Goal: Task Accomplishment & Management: Use online tool/utility

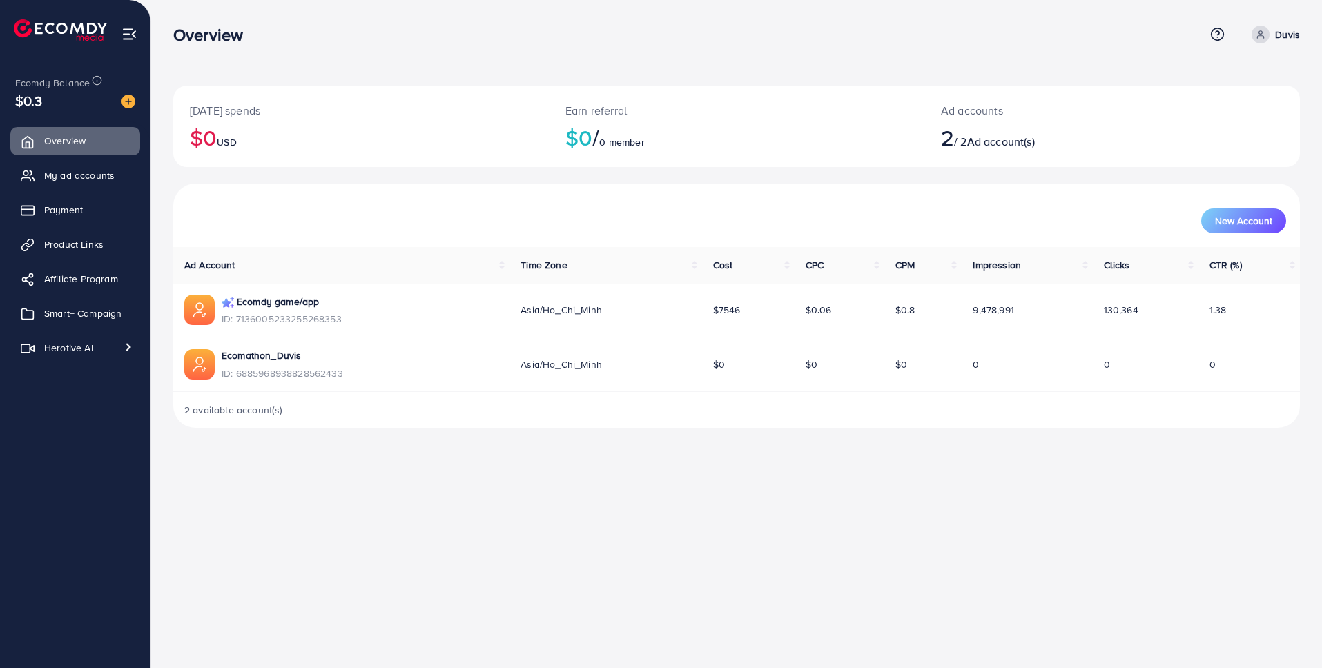
click at [415, 223] on div "New Account" at bounding box center [736, 220] width 1099 height 25
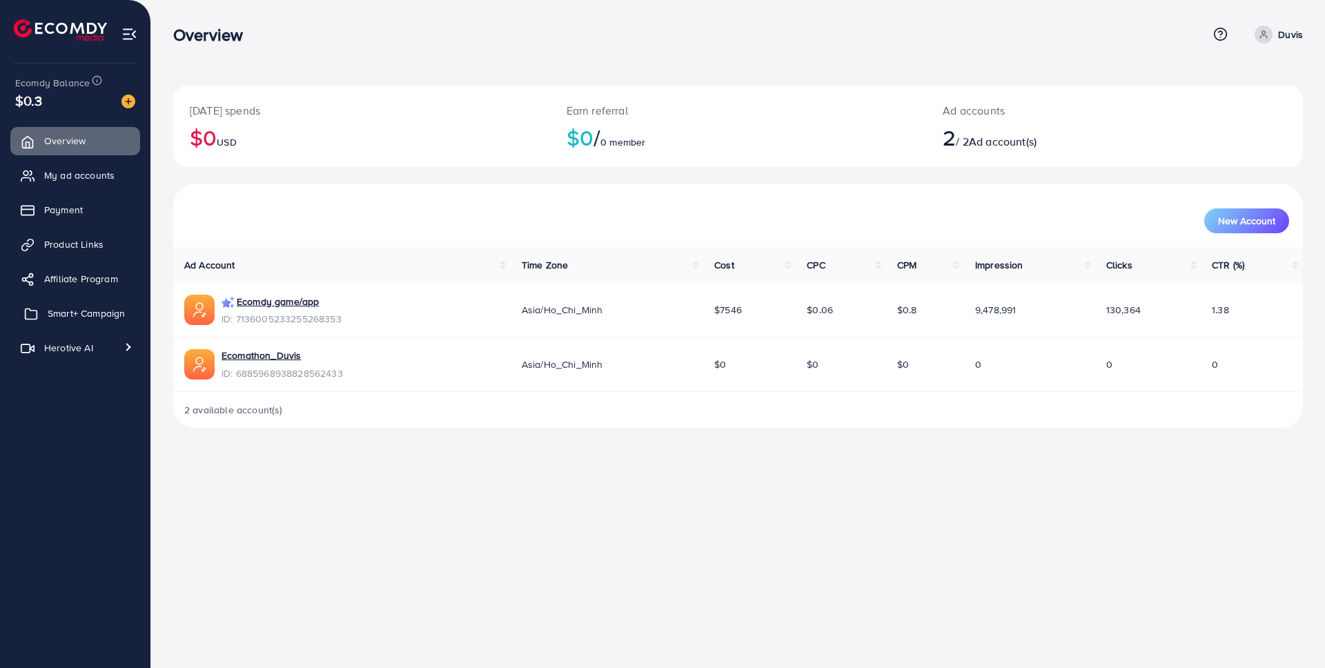
click at [90, 317] on span "Smart+ Campaign" at bounding box center [86, 313] width 77 height 14
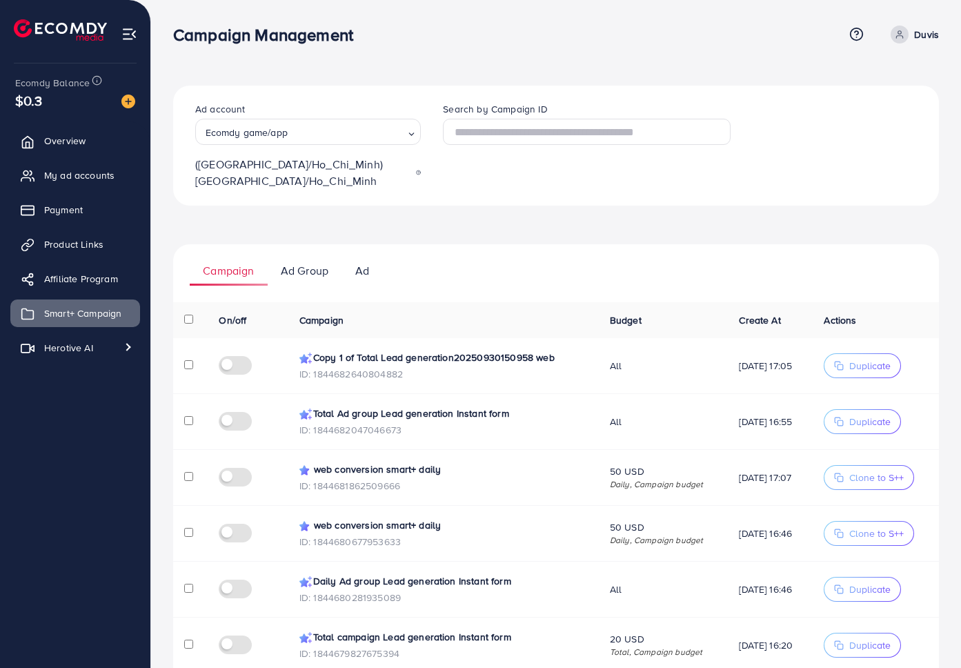
click at [827, 186] on div "Ad account Ecomdy game/app Loading... (Asia/Ho_Chi_Minh) Asia/Ho_Chi_Minh Searc…" at bounding box center [556, 146] width 766 height 120
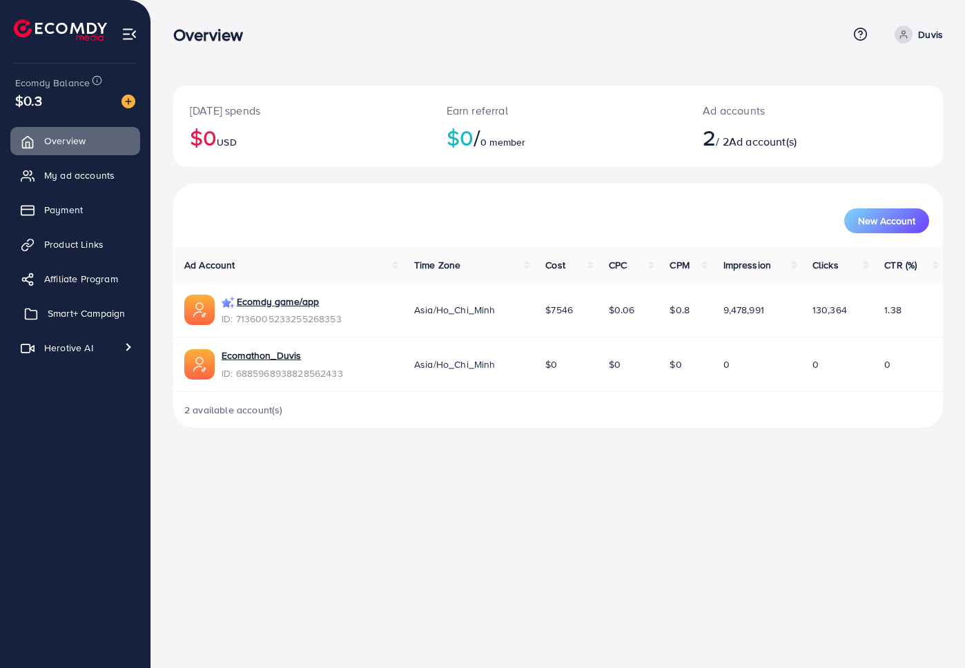
click at [77, 320] on link "Smart+ Campaign" at bounding box center [75, 313] width 130 height 28
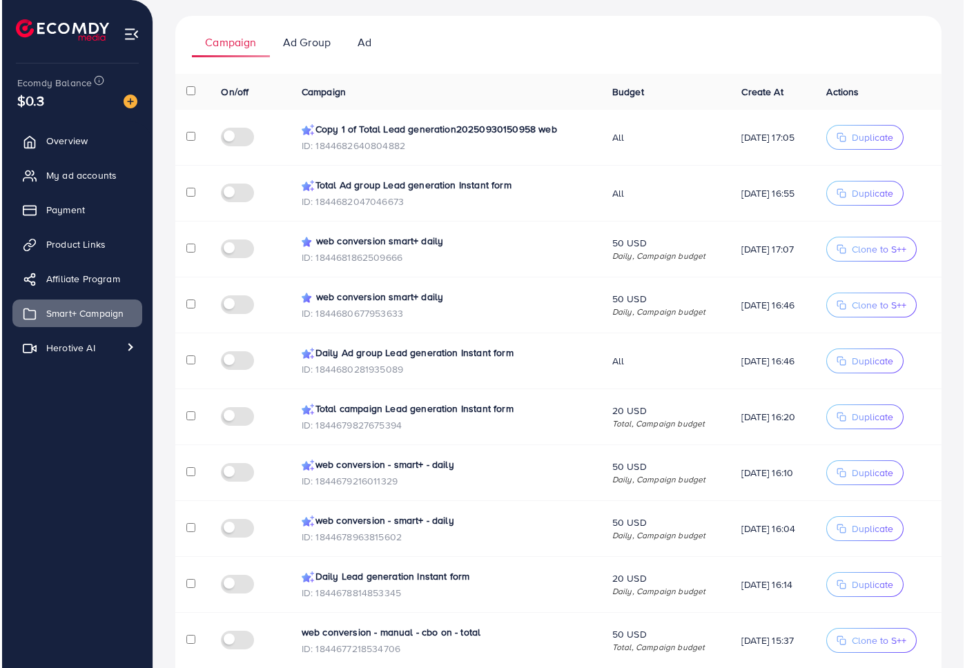
scroll to position [290, 0]
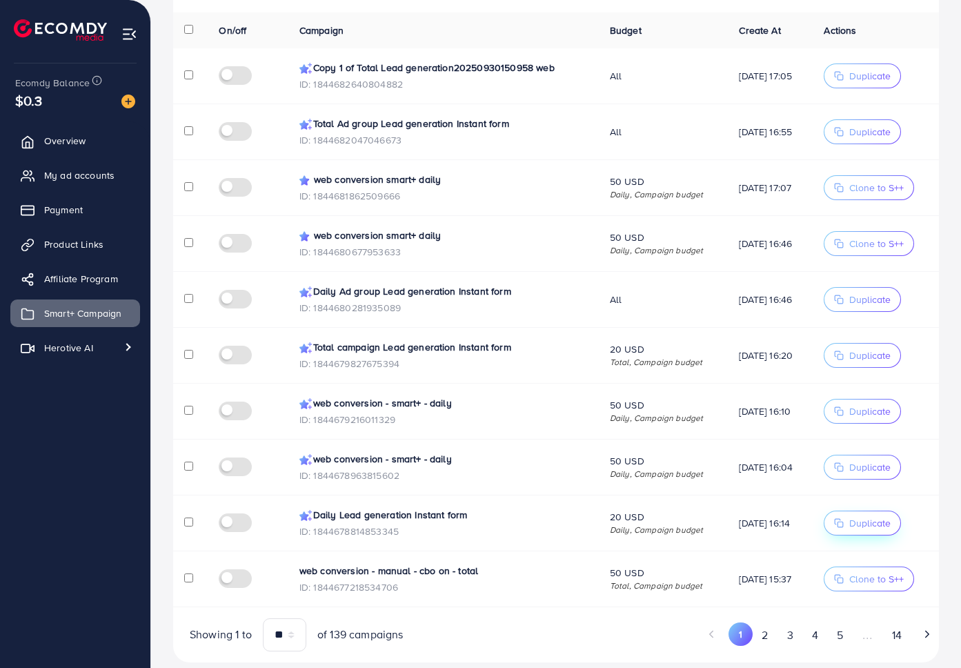
click at [881, 516] on span "Duplicate" at bounding box center [869, 523] width 41 height 14
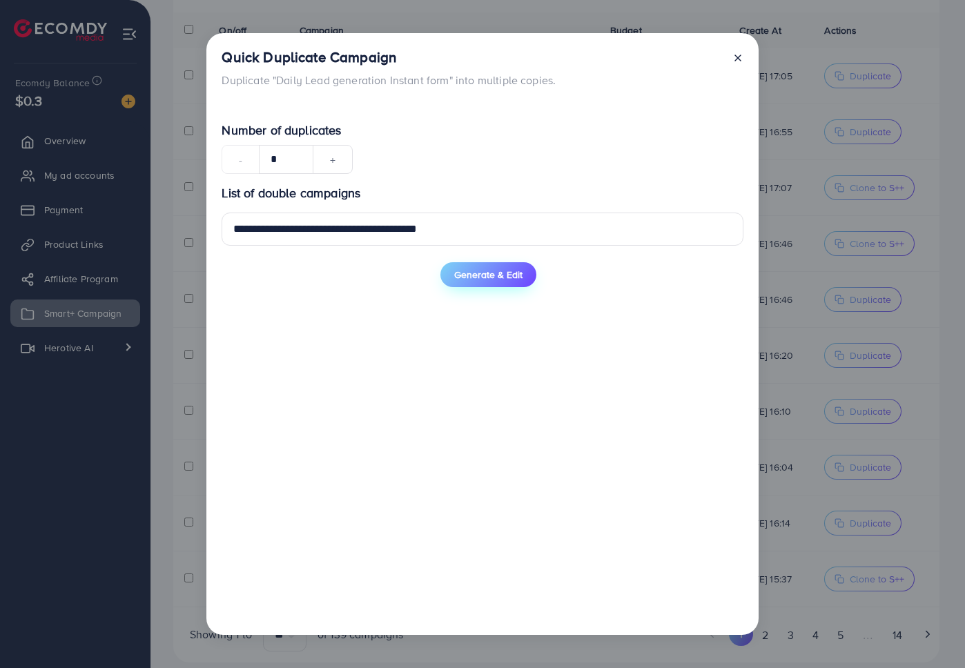
click at [475, 273] on span "Generate & Edit" at bounding box center [488, 275] width 68 height 14
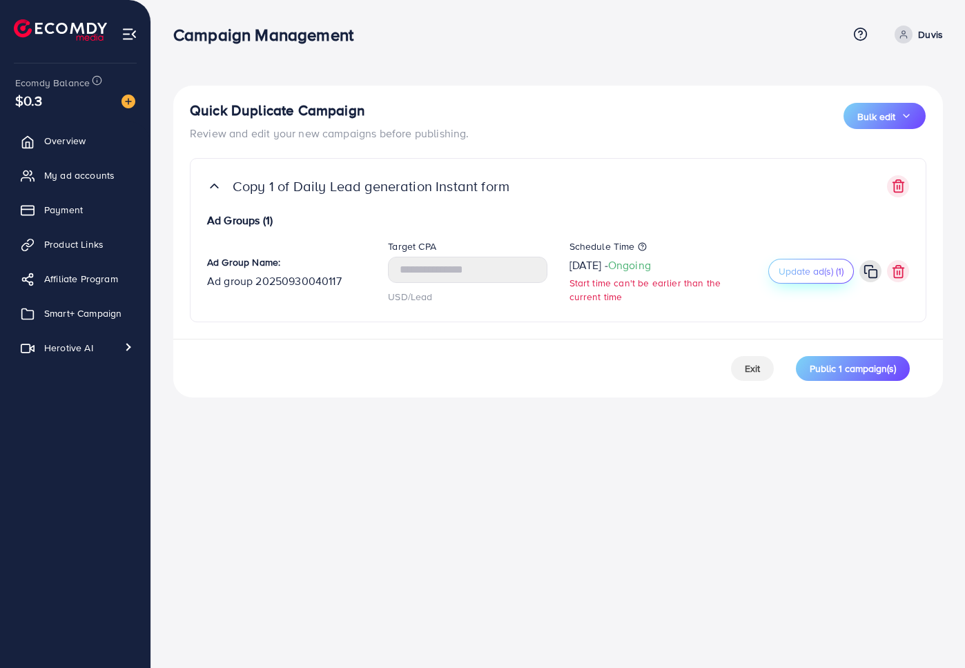
click at [798, 274] on span "Update ad(s) (1)" at bounding box center [810, 271] width 65 height 14
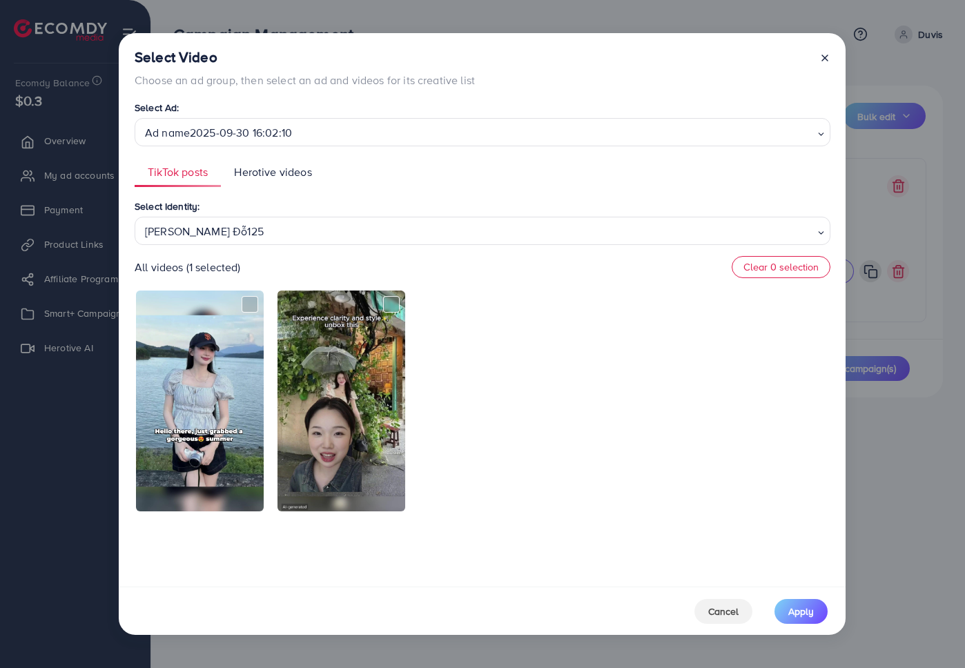
click at [301, 228] on div "[PERSON_NAME] Đỗ125" at bounding box center [476, 229] width 675 height 24
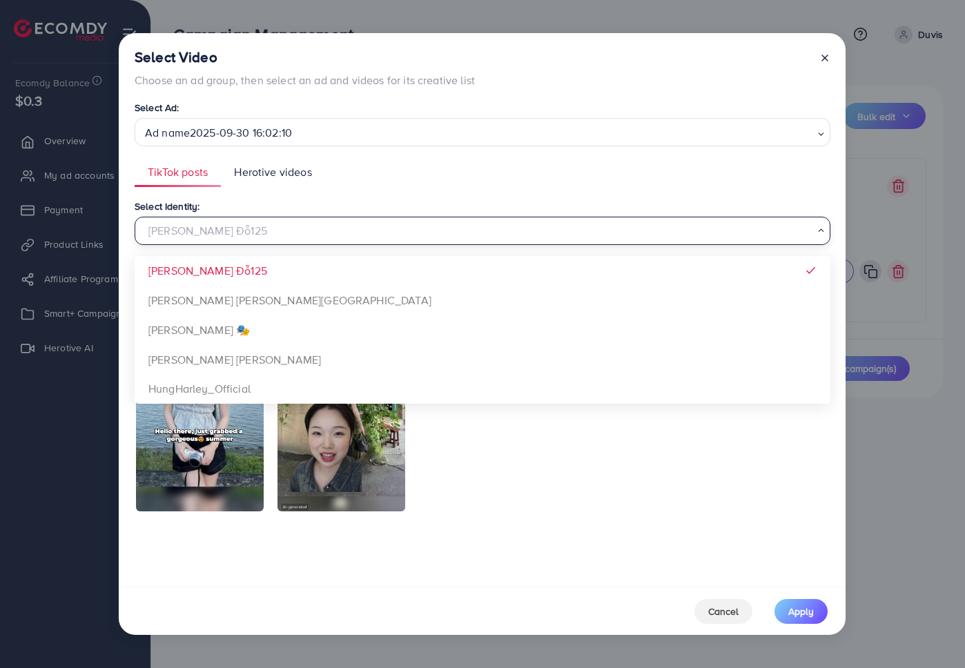
click at [395, 187] on div "TikTok posts Herotive videos Select Identity: [PERSON_NAME] Đỗ125 Loading... [P…" at bounding box center [483, 367] width 696 height 420
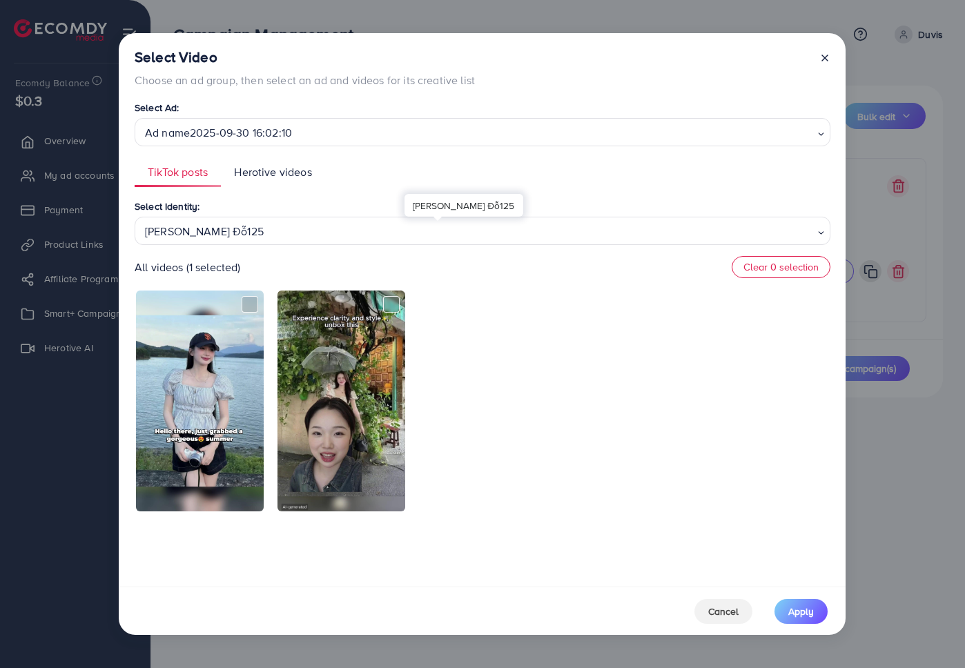
click at [308, 231] on div "[PERSON_NAME] Đỗ125" at bounding box center [476, 229] width 675 height 24
click at [272, 172] on span "Herotive videos" at bounding box center [272, 172] width 77 height 16
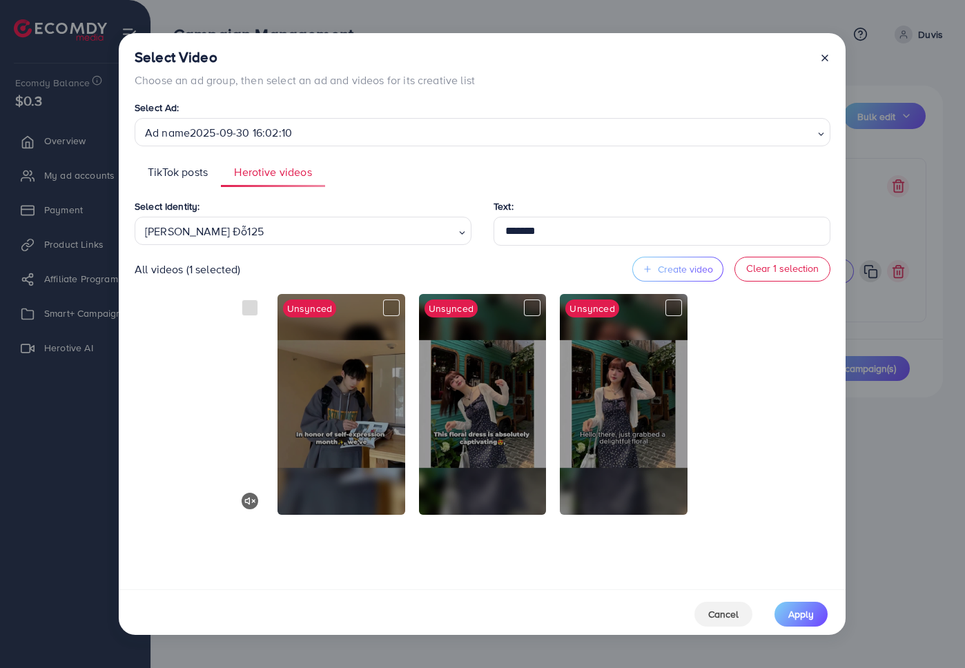
click at [179, 170] on span "TikTok posts" at bounding box center [178, 172] width 60 height 16
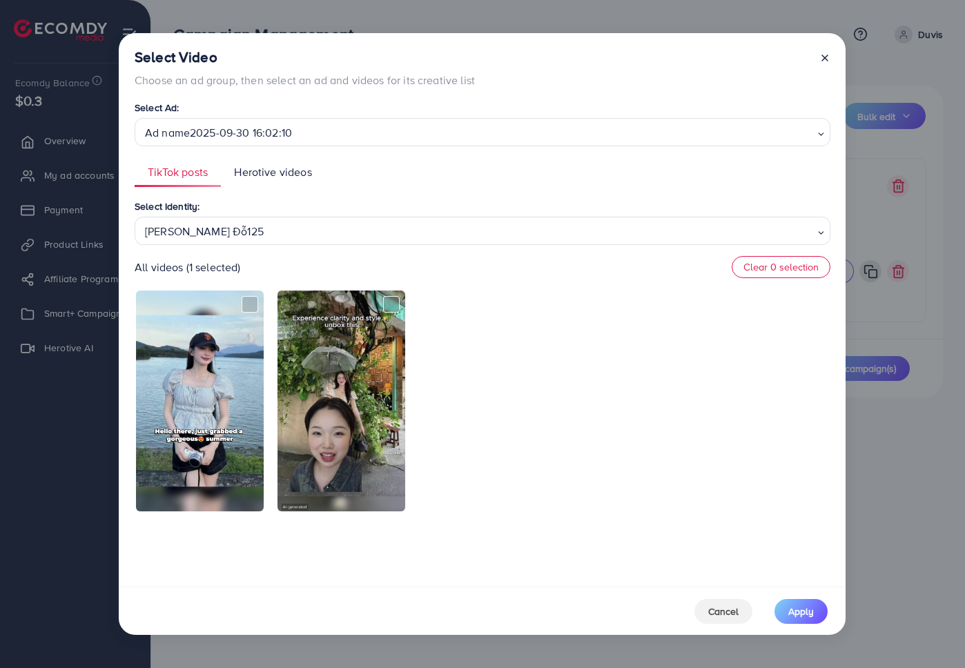
click at [254, 237] on div "[PERSON_NAME] Đỗ125" at bounding box center [476, 229] width 675 height 24
